Goal: Navigation & Orientation: Go to known website

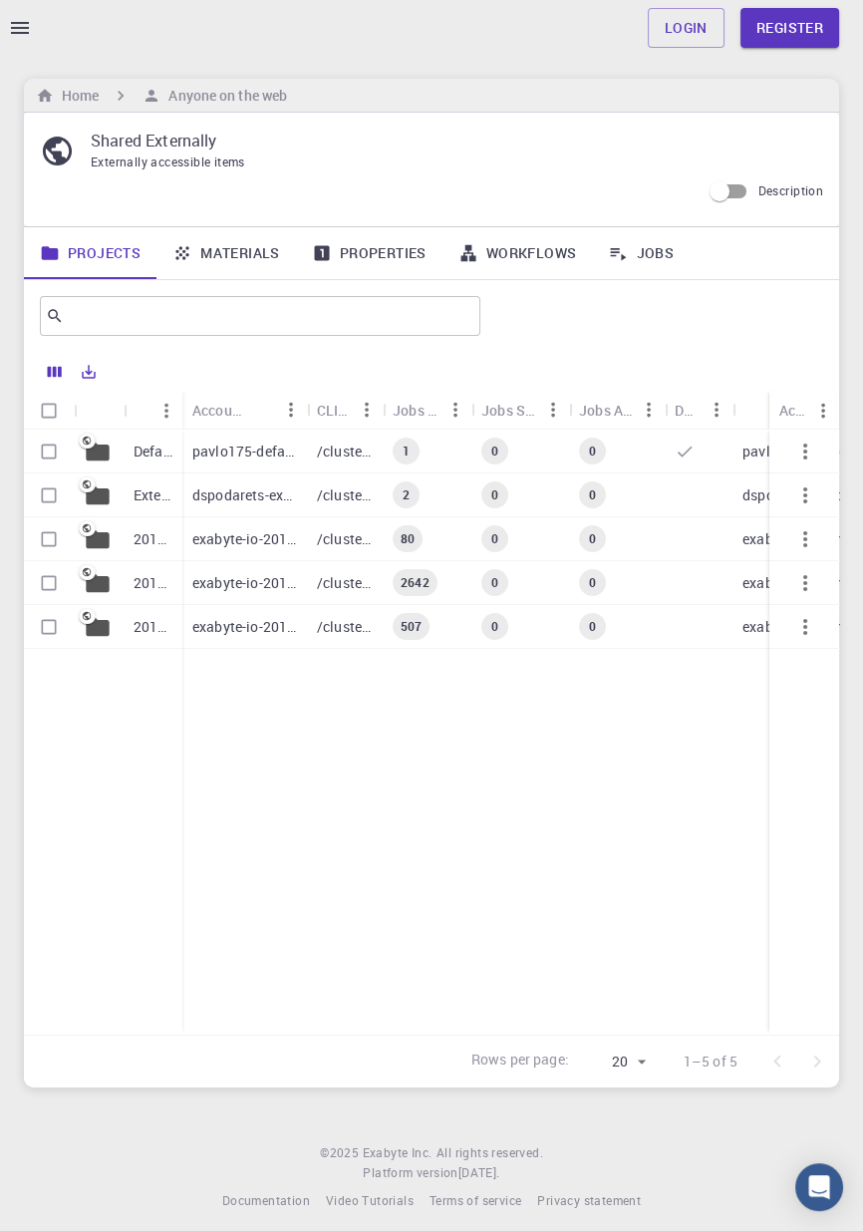
click at [93, 458] on icon at bounding box center [97, 451] width 23 height 19
